Goal: Task Accomplishment & Management: Use online tool/utility

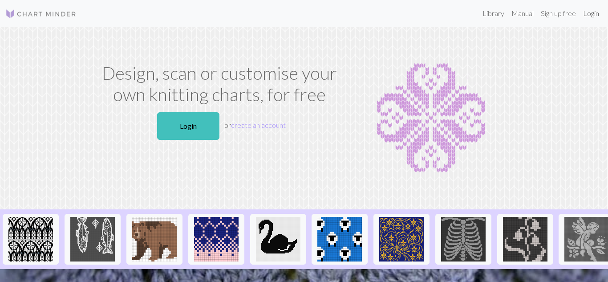
click at [591, 14] on link "Login" at bounding box center [591, 13] width 23 height 18
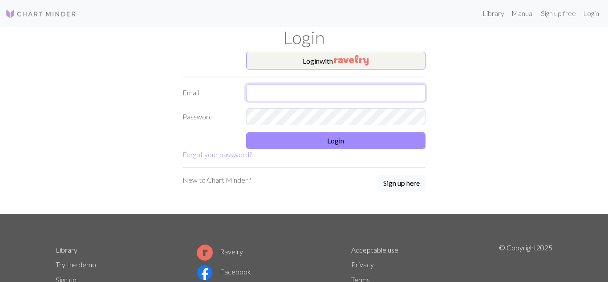
type input "[EMAIL_ADDRESS][DOMAIN_NAME]"
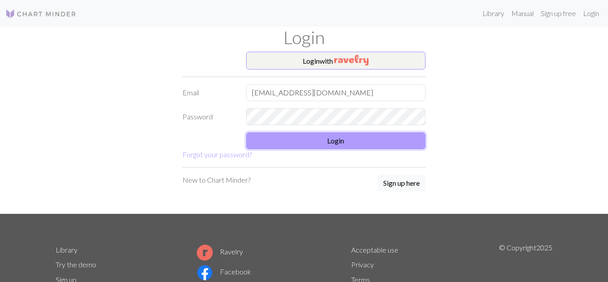
click at [309, 141] on button "Login" at bounding box center [336, 140] width 180 height 17
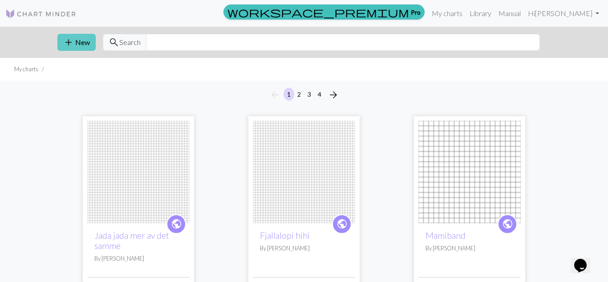
click at [82, 44] on button "add New" at bounding box center [76, 42] width 38 height 17
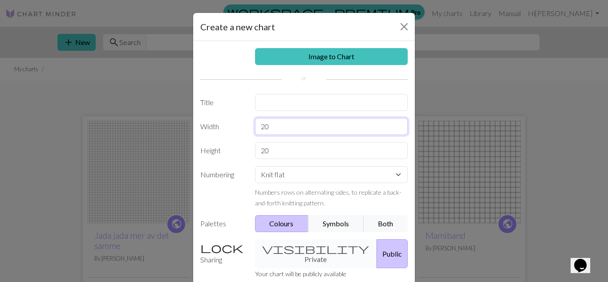
drag, startPoint x: 302, startPoint y: 125, endPoint x: 225, endPoint y: 116, distance: 77.1
click at [225, 116] on div "Image to Chart Title Width 20 Height 20 Numbering Knit flat Knit in the round L…" at bounding box center [304, 185] width 222 height 288
type input "13"
drag, startPoint x: 276, startPoint y: 148, endPoint x: 228, endPoint y: 151, distance: 48.2
click at [228, 151] on div "Height 20" at bounding box center [304, 150] width 218 height 17
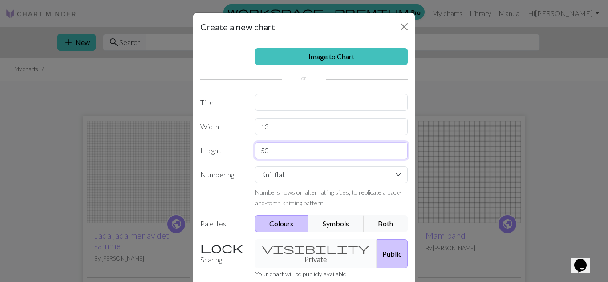
type input "5"
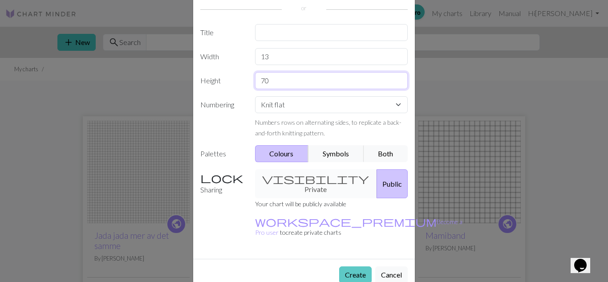
type input "70"
click at [351, 266] on button "Create" at bounding box center [355, 274] width 33 height 17
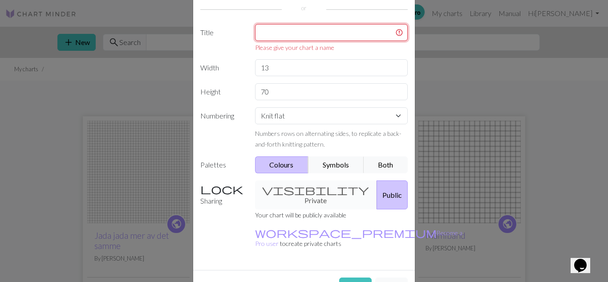
click at [297, 31] on input "text" at bounding box center [331, 32] width 153 height 17
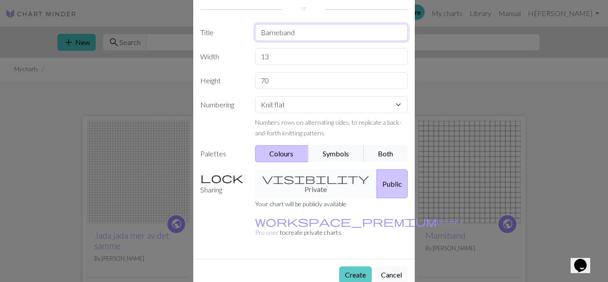
type input "Barneband"
click at [355, 266] on button "Create" at bounding box center [355, 274] width 33 height 17
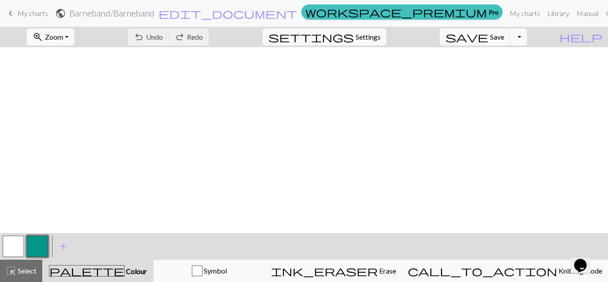
scroll to position [478, 0]
click at [163, 33] on span "Undo" at bounding box center [154, 37] width 17 height 8
click at [6, 270] on span "highlight_alt" at bounding box center [11, 271] width 11 height 12
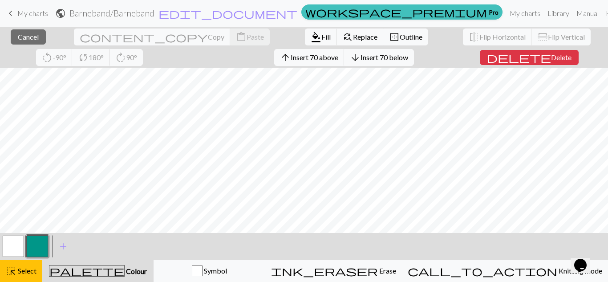
scroll to position [498, 0]
click at [41, 243] on button "button" at bounding box center [37, 246] width 21 height 21
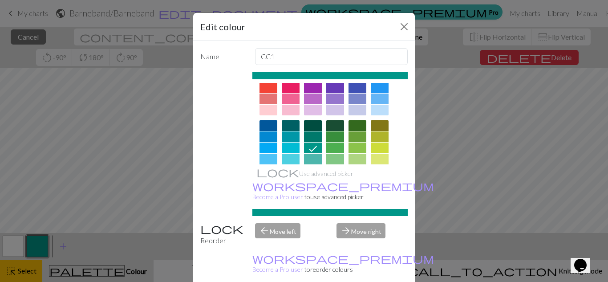
scroll to position [35, 0]
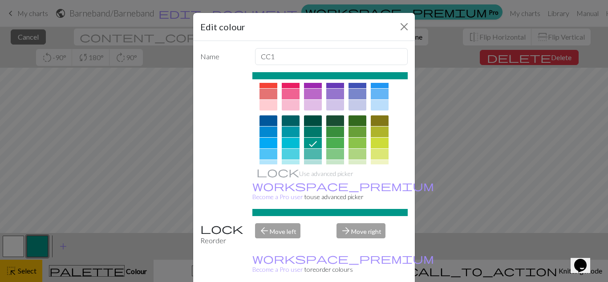
click at [382, 122] on div at bounding box center [380, 120] width 18 height 11
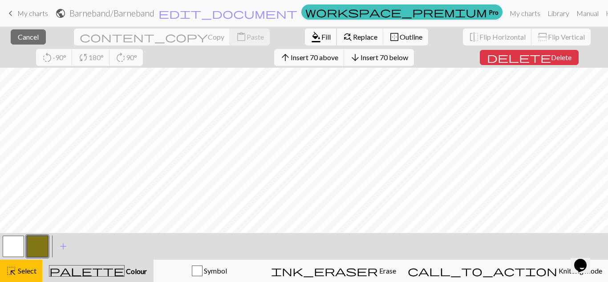
click at [322, 38] on span "Fill" at bounding box center [326, 37] width 9 height 8
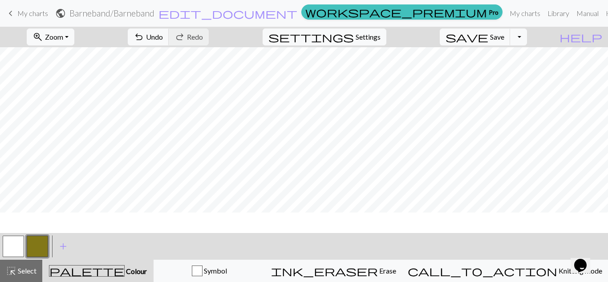
scroll to position [478, 0]
click at [14, 242] on button "button" at bounding box center [13, 246] width 21 height 21
click at [163, 37] on span "Undo" at bounding box center [154, 37] width 17 height 8
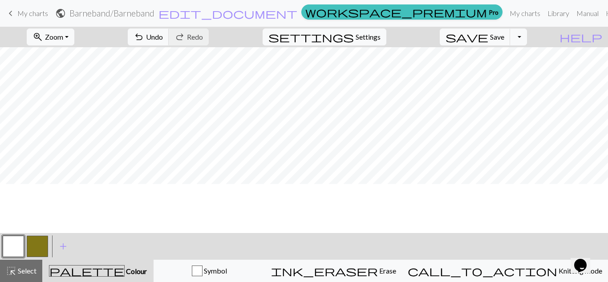
scroll to position [332, 0]
click at [169, 41] on button "undo Undo Undo" at bounding box center [148, 37] width 41 height 17
click at [163, 33] on span "Undo" at bounding box center [154, 37] width 17 height 8
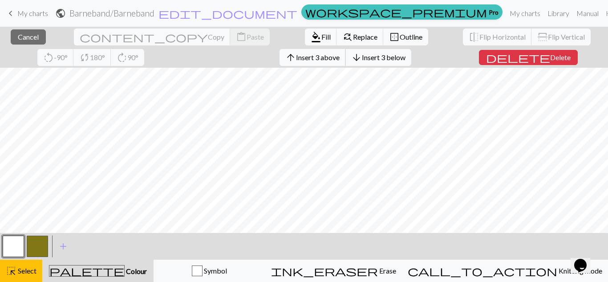
click at [296, 58] on span "Insert 3 above" at bounding box center [318, 57] width 44 height 8
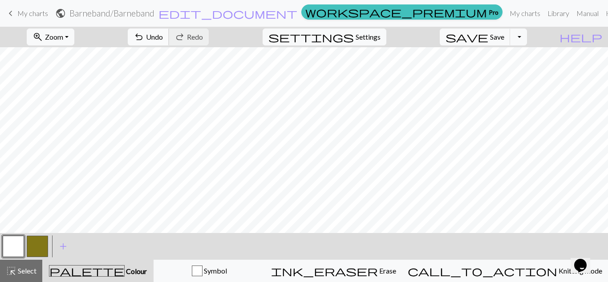
click at [163, 36] on span "Undo" at bounding box center [154, 37] width 17 height 8
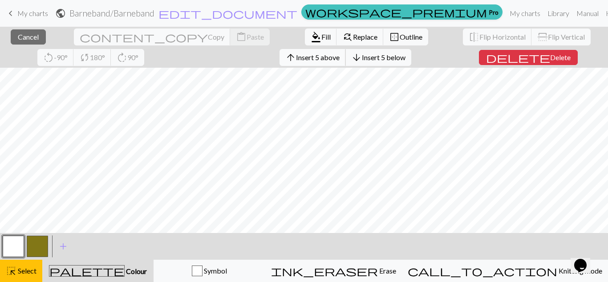
click at [296, 60] on span "Insert 5 above" at bounding box center [318, 57] width 44 height 8
click at [361, 59] on span "Insert 10 below" at bounding box center [385, 57] width 48 height 8
click at [43, 243] on button "button" at bounding box center [37, 246] width 21 height 21
click at [311, 37] on span "format_color_fill" at bounding box center [316, 37] width 11 height 12
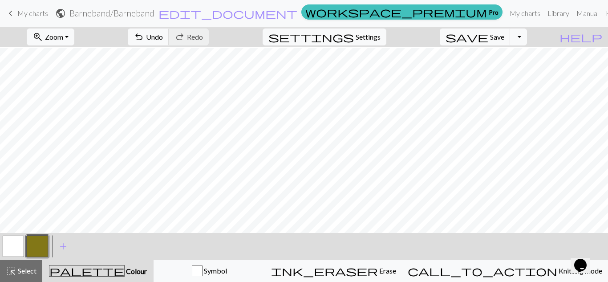
scroll to position [91, 0]
click at [8, 249] on button "button" at bounding box center [13, 246] width 21 height 21
click at [169, 36] on button "undo Undo Undo" at bounding box center [148, 37] width 41 height 17
click at [144, 36] on span "undo" at bounding box center [139, 37] width 11 height 12
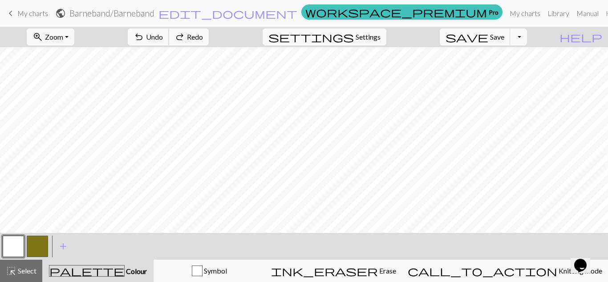
click at [144, 36] on span "undo" at bounding box center [139, 37] width 11 height 12
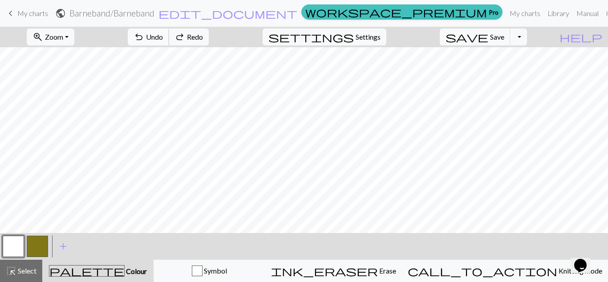
click at [144, 36] on span "undo" at bounding box center [139, 37] width 11 height 12
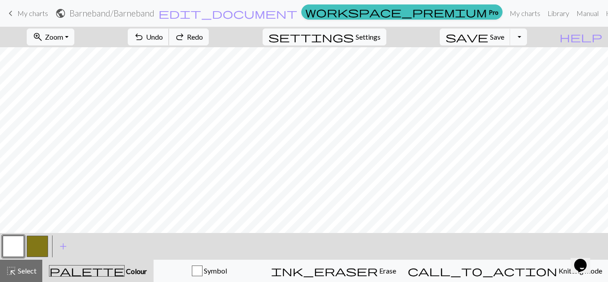
click at [144, 36] on span "undo" at bounding box center [139, 37] width 11 height 12
click at [63, 34] on span "Zoom" at bounding box center [54, 37] width 18 height 8
click at [78, 111] on button "50%" at bounding box center [62, 107] width 70 height 14
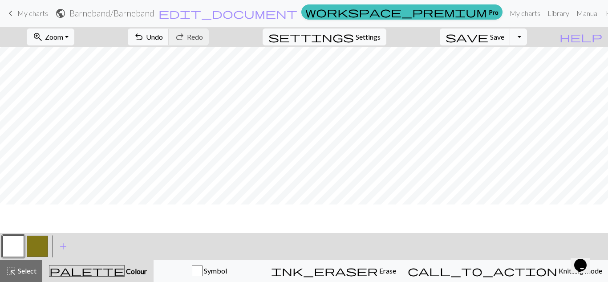
scroll to position [0, 0]
click at [527, 35] on button "Toggle Dropdown" at bounding box center [518, 37] width 17 height 17
click at [513, 70] on button "save_alt Download" at bounding box center [453, 71] width 147 height 14
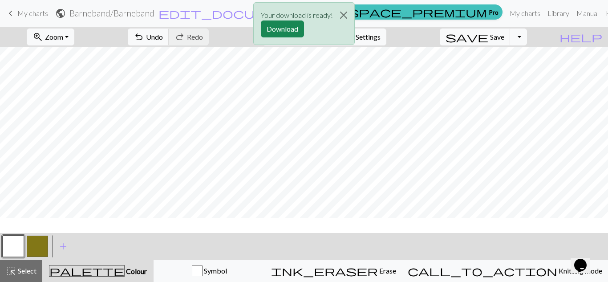
scroll to position [96, 0]
click at [284, 29] on button "Download" at bounding box center [282, 28] width 43 height 17
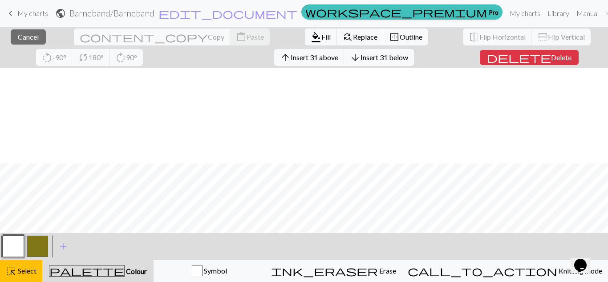
scroll to position [97, 0]
click at [291, 58] on span "Insert 52 above" at bounding box center [315, 57] width 48 height 8
click at [40, 242] on button "button" at bounding box center [37, 246] width 21 height 21
click at [311, 33] on span "format_color_fill" at bounding box center [316, 37] width 11 height 12
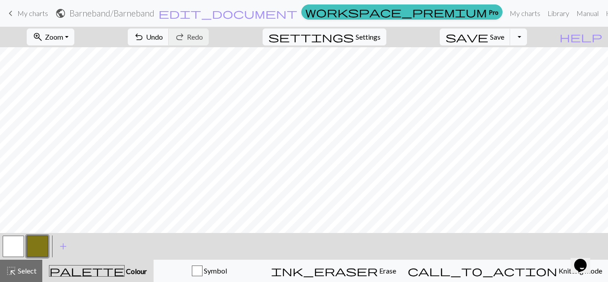
click at [9, 247] on button "button" at bounding box center [13, 246] width 21 height 21
click at [163, 34] on span "Undo" at bounding box center [154, 37] width 17 height 8
click at [163, 33] on span "Undo" at bounding box center [154, 37] width 17 height 8
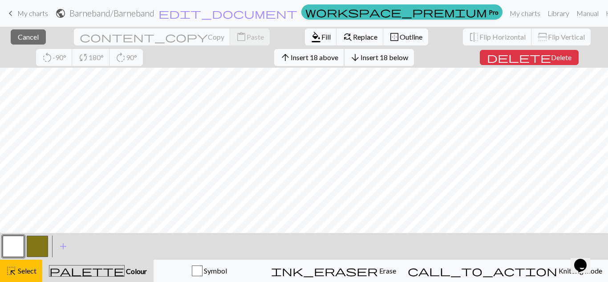
click at [291, 57] on span "Insert 18 above" at bounding box center [315, 57] width 48 height 8
click at [35, 242] on button "button" at bounding box center [37, 246] width 21 height 21
click at [311, 39] on span "format_color_fill" at bounding box center [316, 37] width 11 height 12
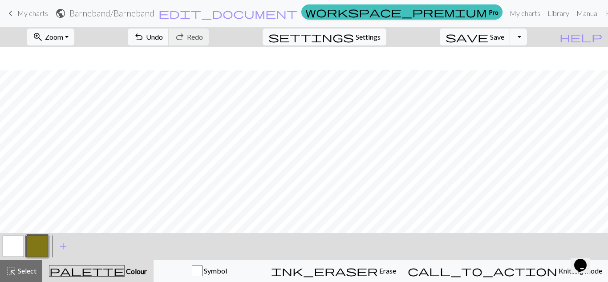
scroll to position [41, 0]
click at [17, 250] on button "button" at bounding box center [13, 246] width 21 height 21
click at [169, 41] on button "undo Undo Undo" at bounding box center [148, 37] width 41 height 17
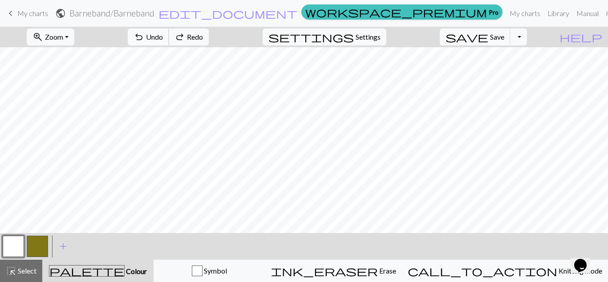
click at [169, 41] on button "undo Undo Undo" at bounding box center [148, 37] width 41 height 17
click at [163, 39] on span "Undo" at bounding box center [154, 37] width 17 height 8
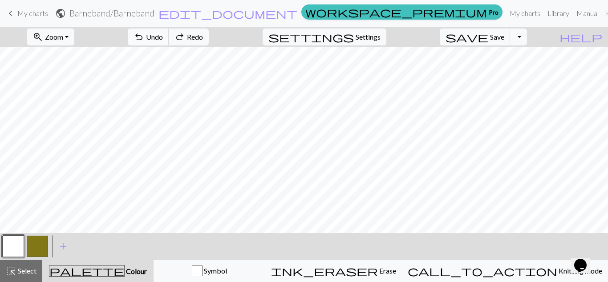
click at [163, 39] on span "Undo" at bounding box center [154, 37] width 17 height 8
click at [505, 36] on span "Save" at bounding box center [497, 37] width 14 height 8
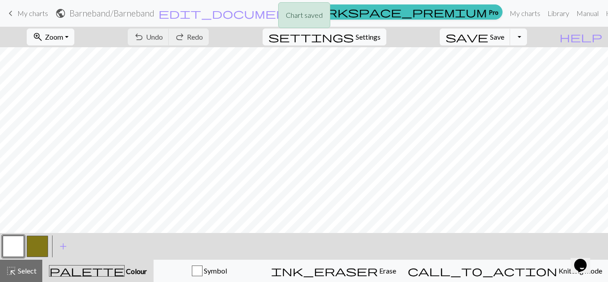
click at [70, 34] on div "Chart saved" at bounding box center [304, 17] width 608 height 35
click at [74, 39] on button "zoom_in Zoom Zoom" at bounding box center [51, 37] width 48 height 17
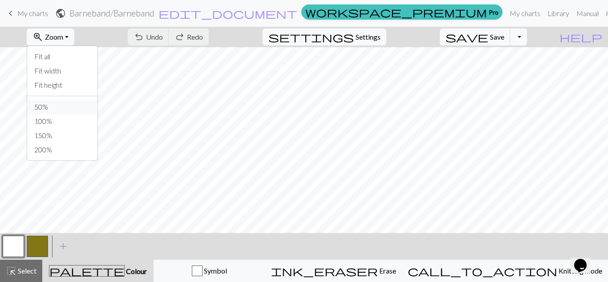
click at [66, 100] on button "50%" at bounding box center [62, 107] width 70 height 14
click at [527, 37] on button "Toggle Dropdown" at bounding box center [518, 37] width 17 height 17
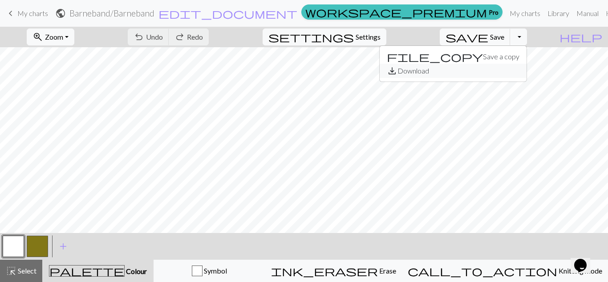
click at [513, 72] on button "save_alt Download" at bounding box center [453, 71] width 147 height 14
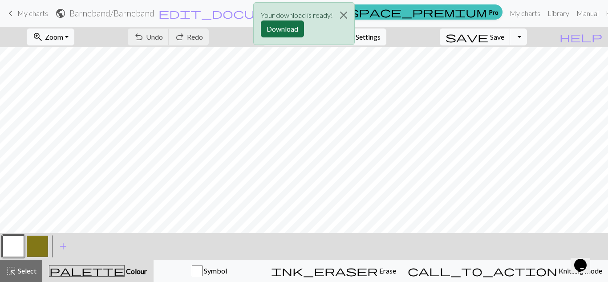
click at [275, 26] on button "Download" at bounding box center [282, 28] width 43 height 17
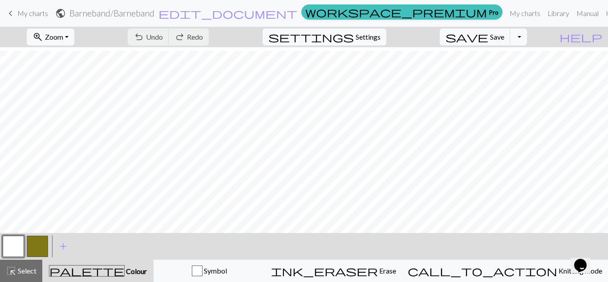
scroll to position [21, 0]
click at [508, 41] on button "save Save Save" at bounding box center [475, 37] width 71 height 17
